Goal: Task Accomplishment & Management: Manage account settings

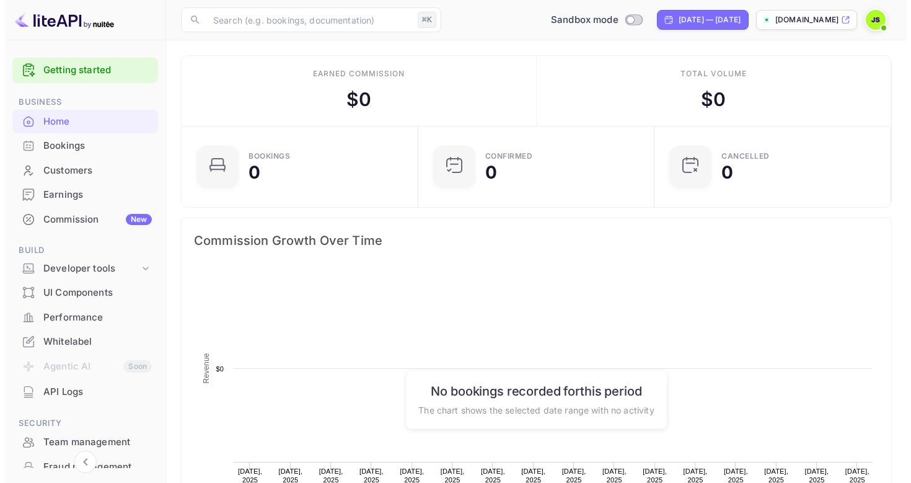
scroll to position [192, 220]
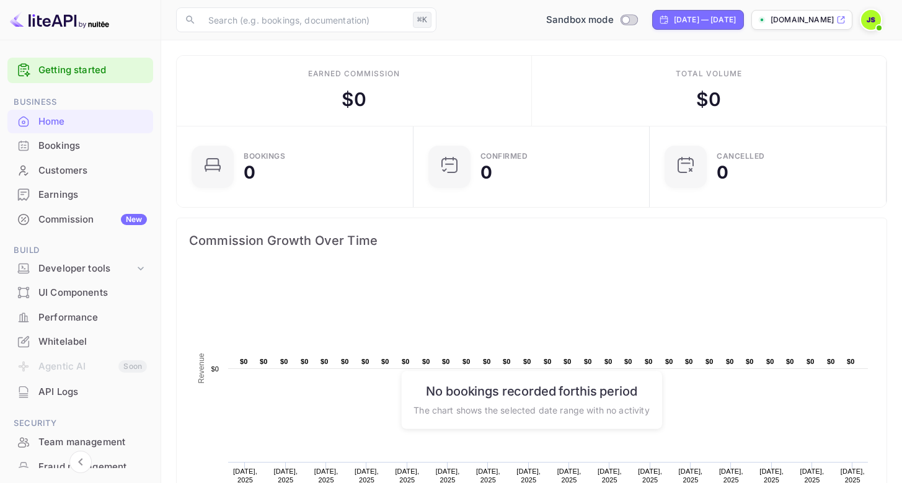
click at [867, 20] on img at bounding box center [871, 20] width 20 height 20
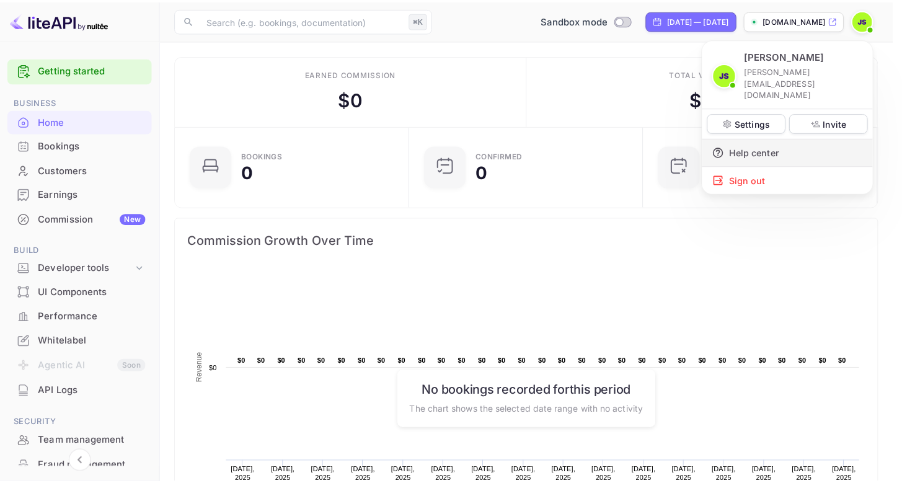
scroll to position [0, 0]
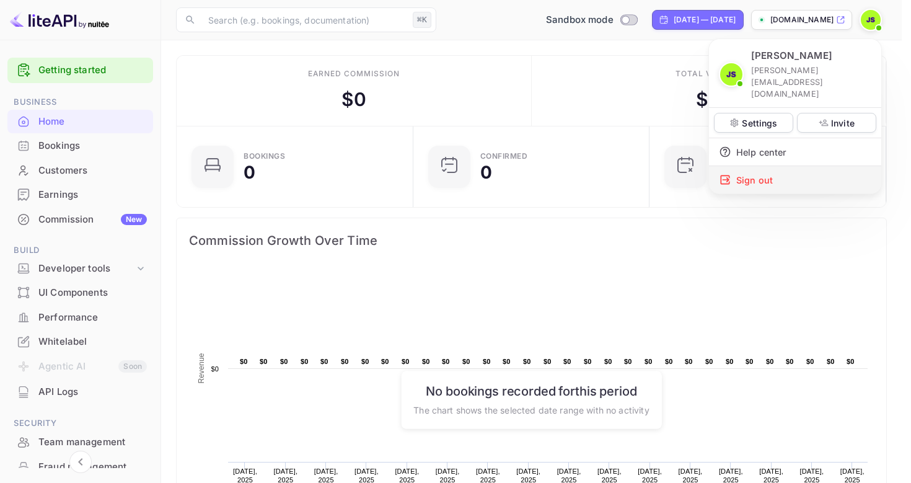
click at [773, 166] on div "Sign out" at bounding box center [795, 179] width 172 height 27
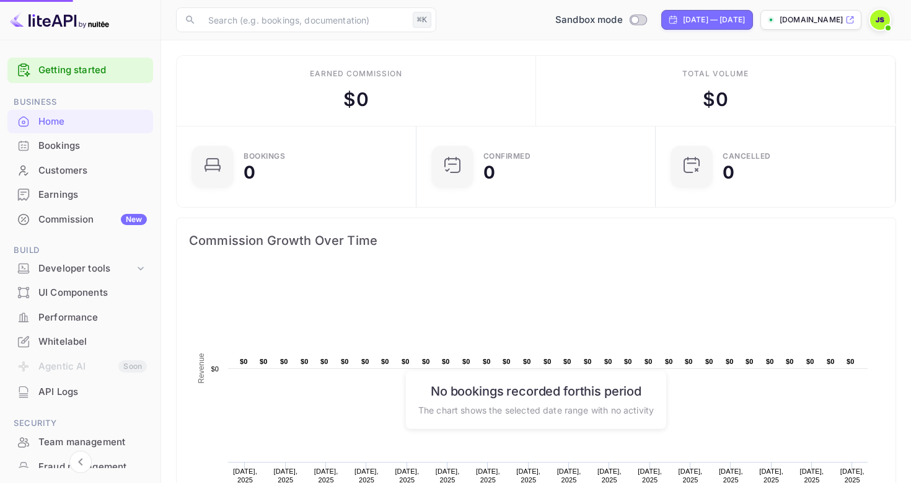
scroll to position [10, 10]
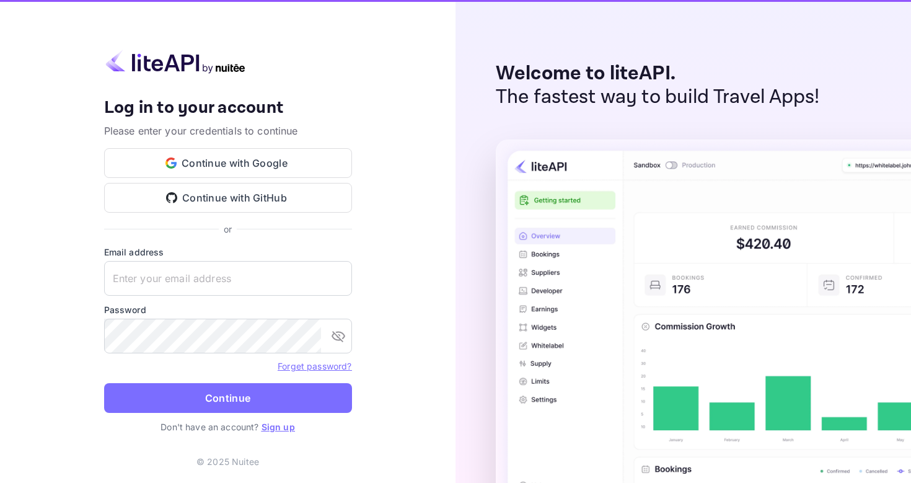
type input "[PERSON_NAME][EMAIL_ADDRESS][DOMAIN_NAME]"
